Goal: Information Seeking & Learning: Stay updated

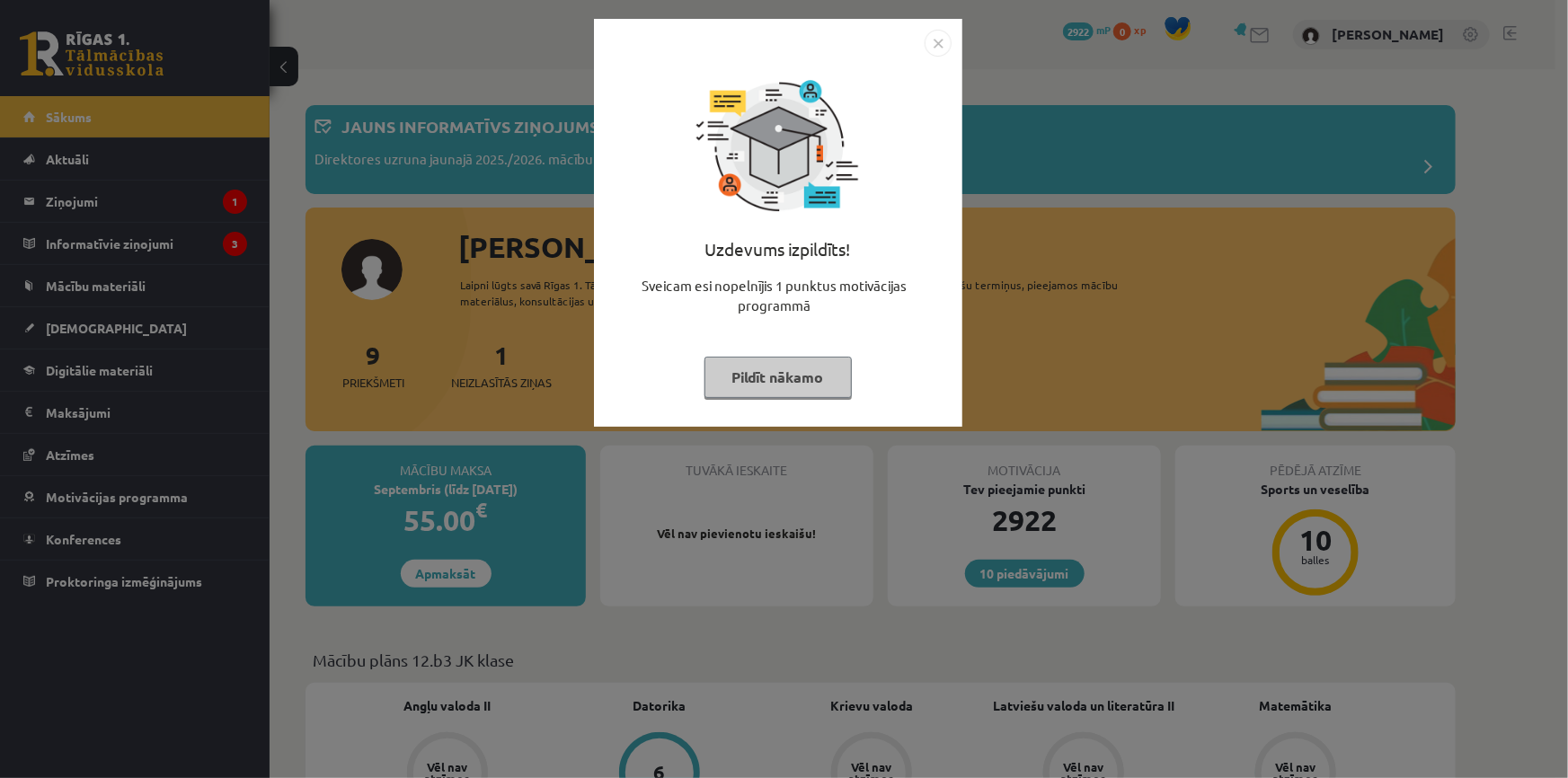
click at [784, 399] on div "Uzdevums izpildīts! Sveicam esi nopelnījis 1 punktus motivācijas programmā Pild…" at bounding box center [778, 236] width 347 height 359
click at [783, 384] on button "Pildīt nākamo" at bounding box center [778, 377] width 147 height 41
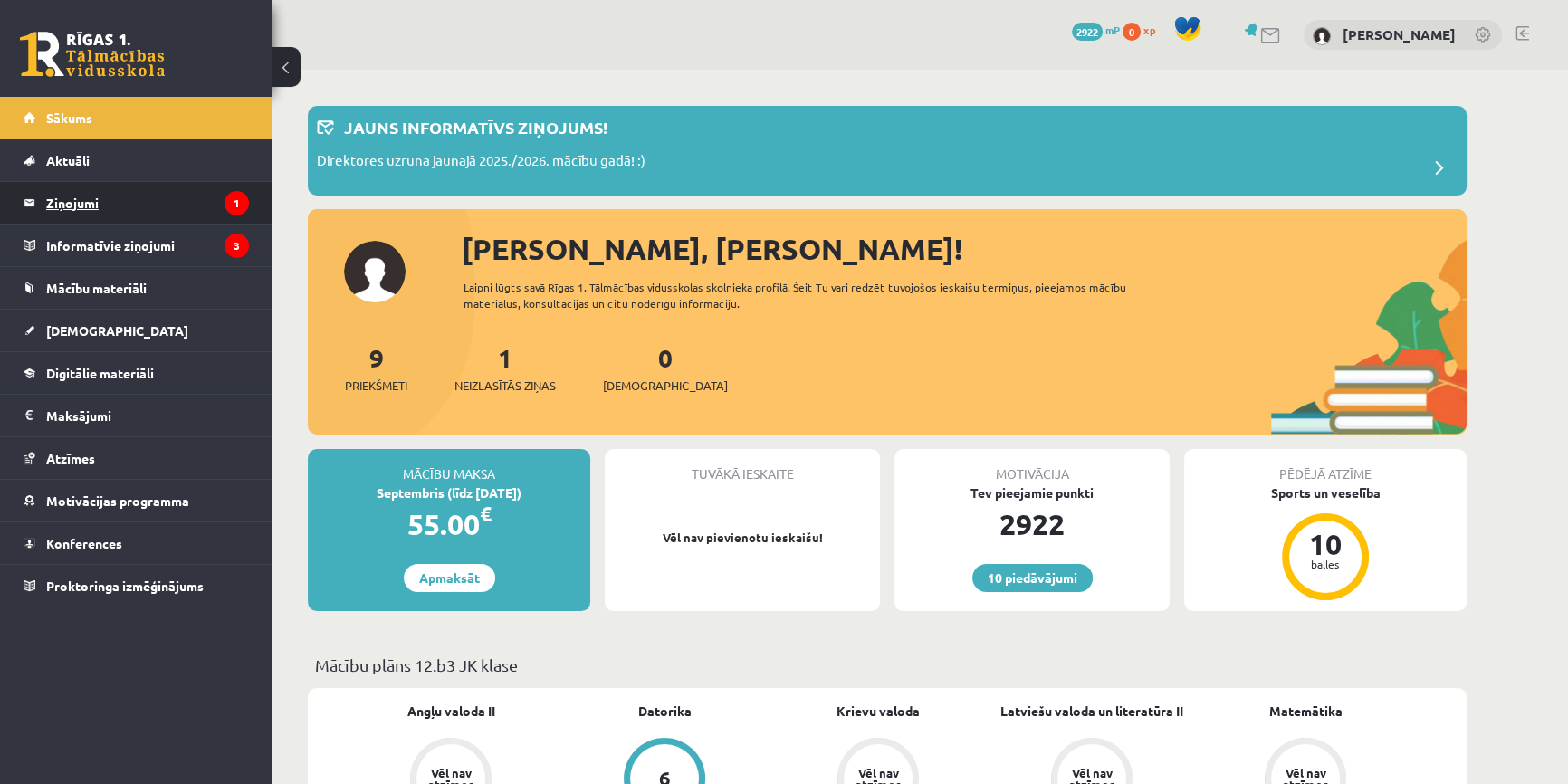
click at [198, 191] on legend "Ziņojumi 1" at bounding box center [148, 203] width 203 height 42
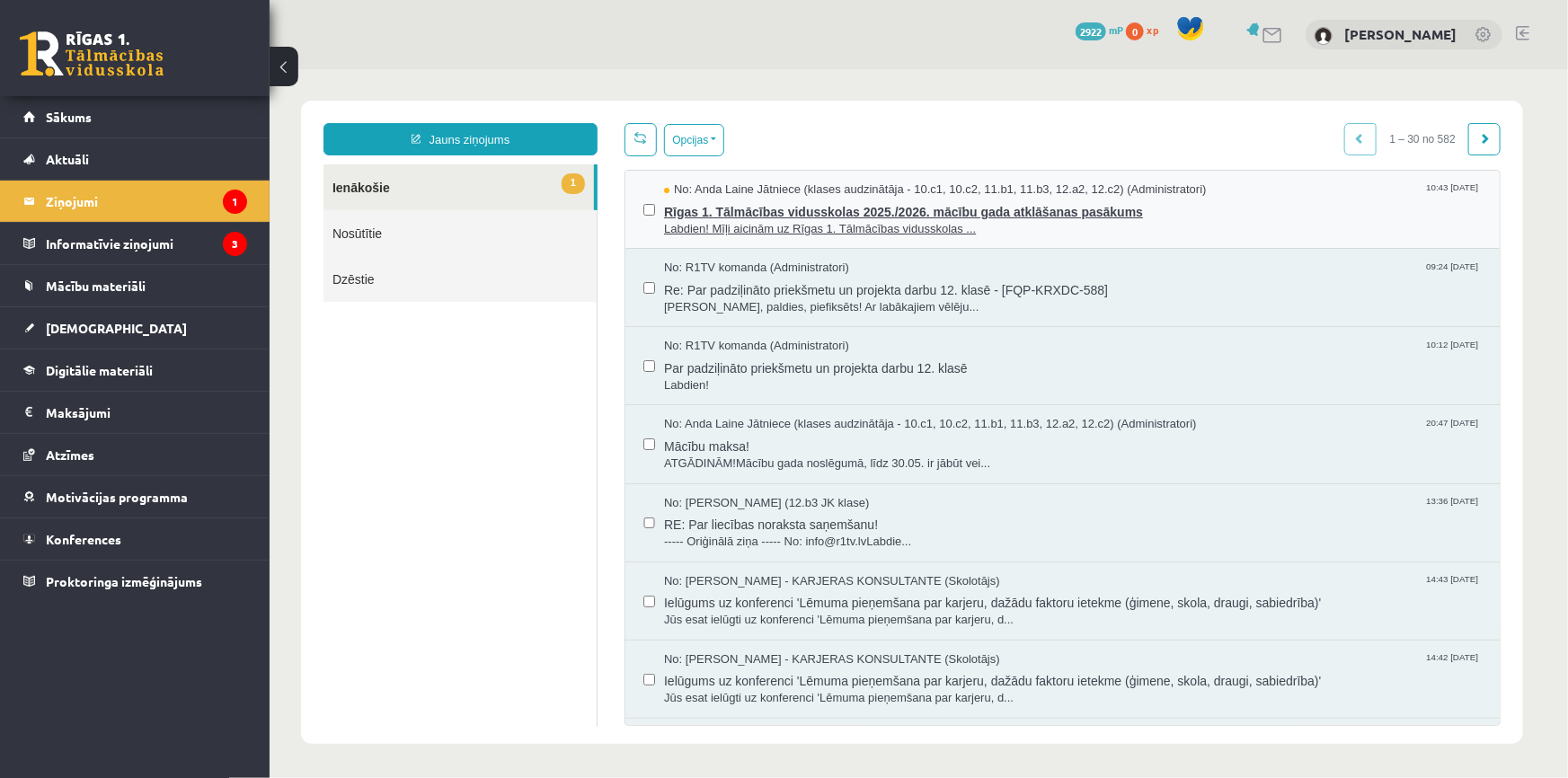
click at [907, 231] on span "Labdien! Mīļi aicinām uz Rīgas 1. Tālmācības vidusskolas ..." at bounding box center [1072, 228] width 818 height 17
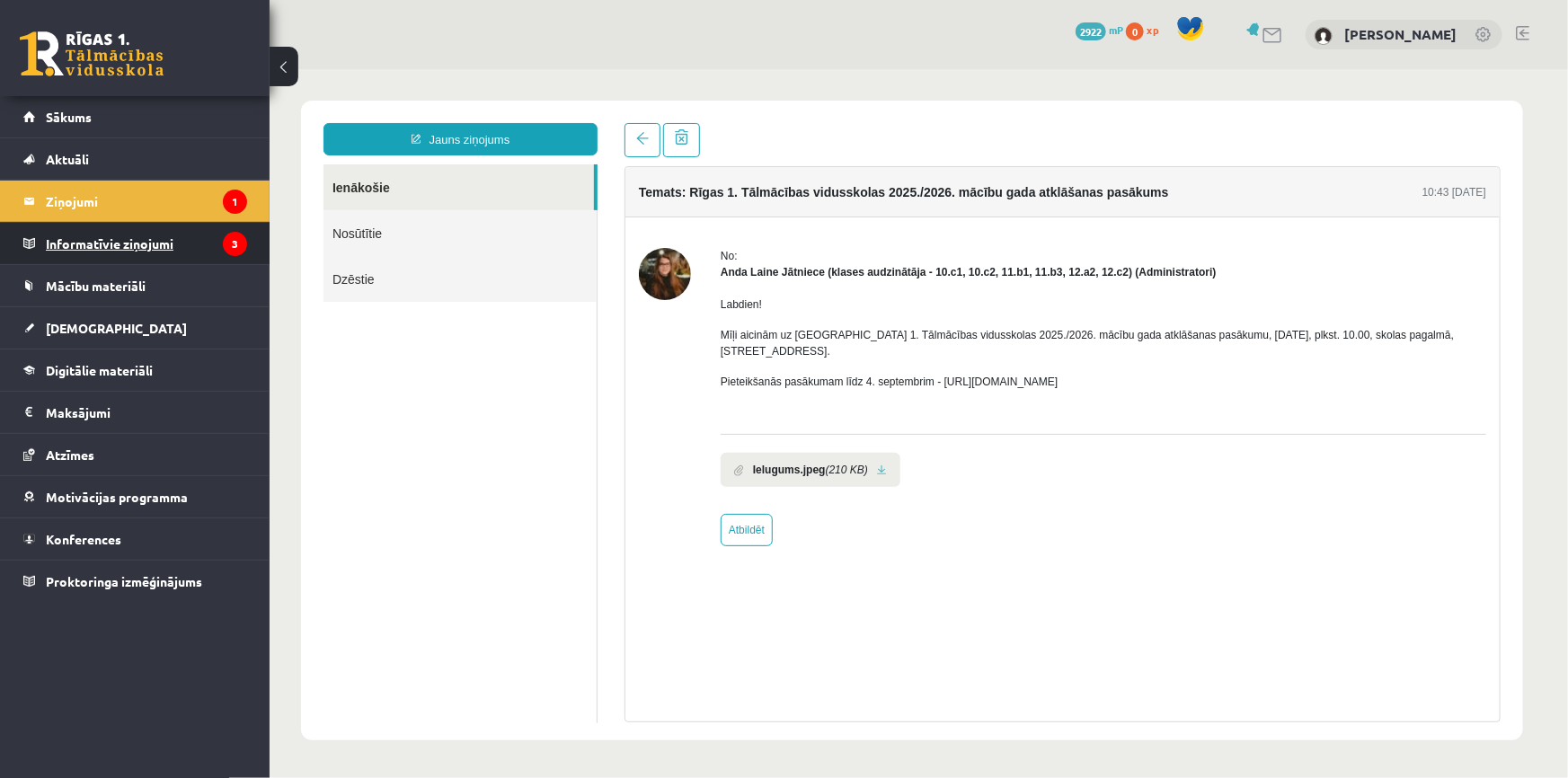
click at [96, 237] on legend "Informatīvie ziņojumi 3" at bounding box center [146, 243] width 201 height 41
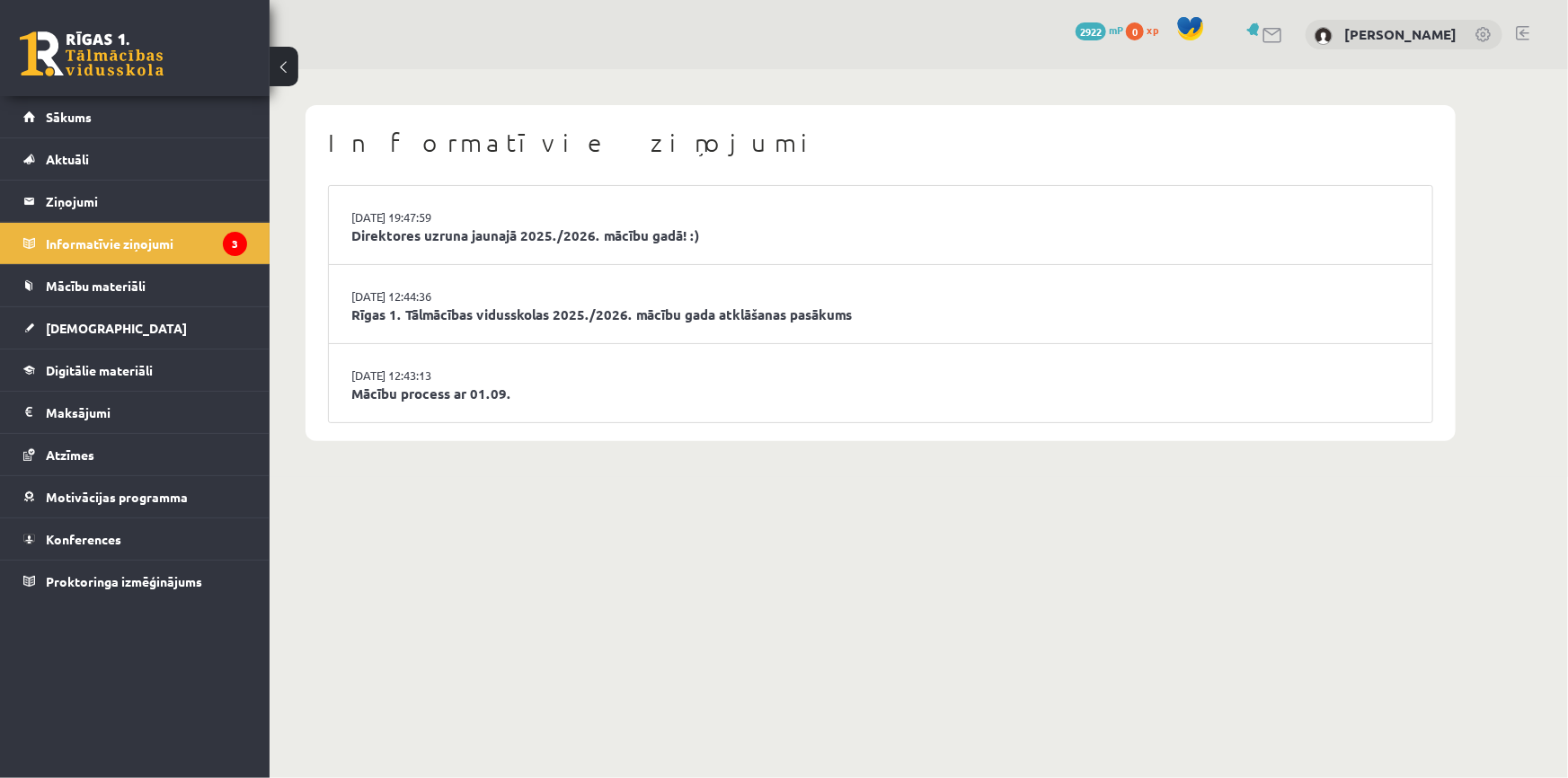
click at [127, 57] on link at bounding box center [92, 54] width 144 height 45
